Goal: Task Accomplishment & Management: Manage account settings

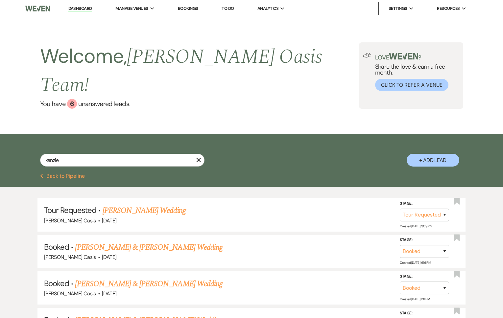
select select "2"
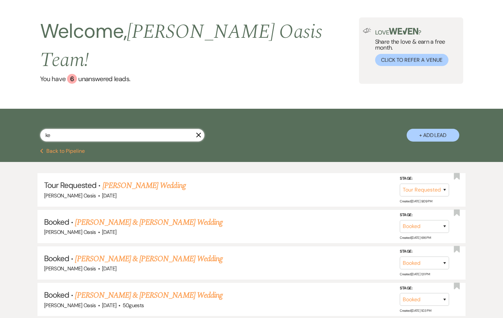
type input "k"
type input "[PERSON_NAME]"
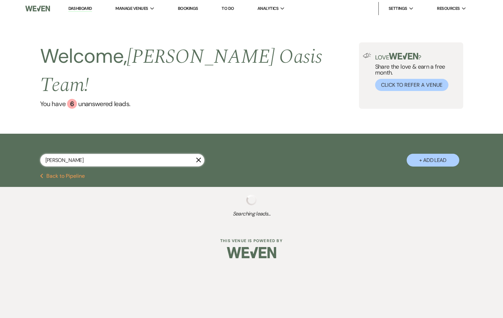
select select "8"
select select "5"
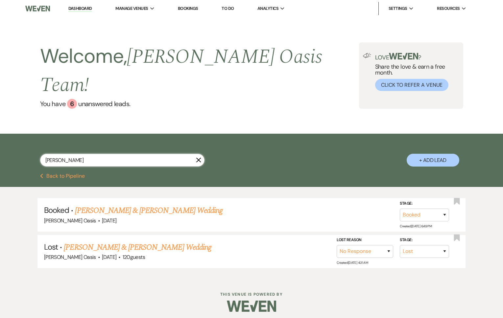
type input "[PERSON_NAME]"
click at [76, 10] on link "Dashboard" at bounding box center [80, 9] width 24 height 6
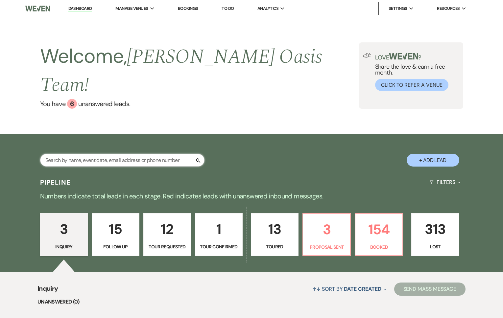
click at [102, 154] on input "text" at bounding box center [122, 160] width 164 height 13
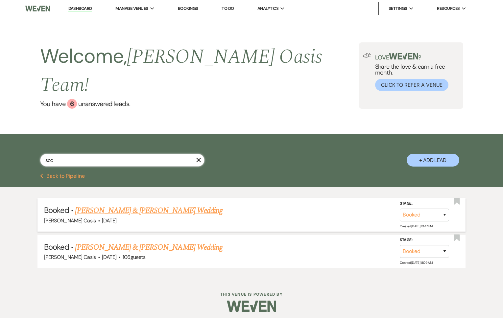
type input "soc"
click at [170, 205] on link "[PERSON_NAME] & [PERSON_NAME] Wedding" at bounding box center [148, 211] width 147 height 12
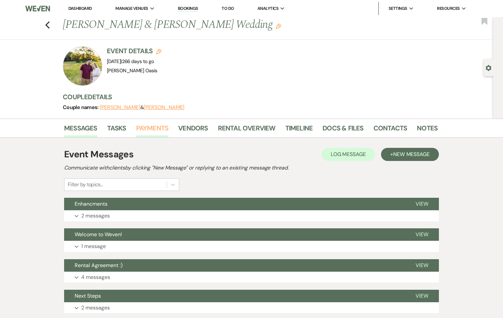
click at [159, 126] on link "Payments" at bounding box center [152, 130] width 33 height 14
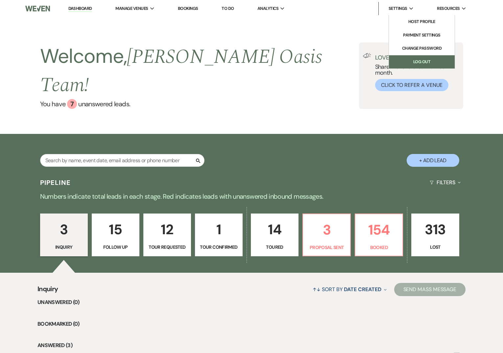
click at [414, 60] on link "Log Out" at bounding box center [422, 61] width 66 height 13
